Goal: Information Seeking & Learning: Understand process/instructions

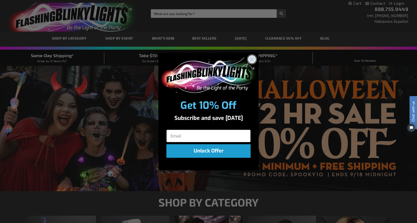
click at [251, 59] on circle "Close dialog" at bounding box center [252, 59] width 8 height 8
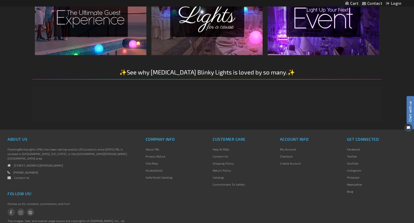
scroll to position [830, 0]
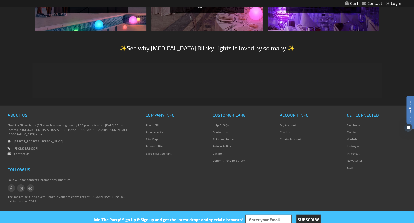
click at [219, 146] on link "Return Policy" at bounding box center [221, 146] width 18 height 4
